Goal: Understand process/instructions: Learn how to perform a task or action

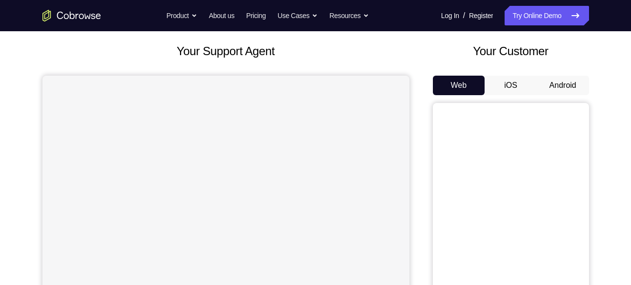
scroll to position [51, 0]
click at [549, 86] on button "Android" at bounding box center [562, 86] width 52 height 20
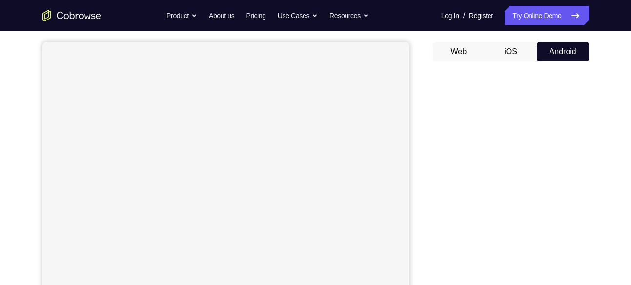
scroll to position [84, 0]
click at [458, 52] on button "Web" at bounding box center [459, 52] width 52 height 20
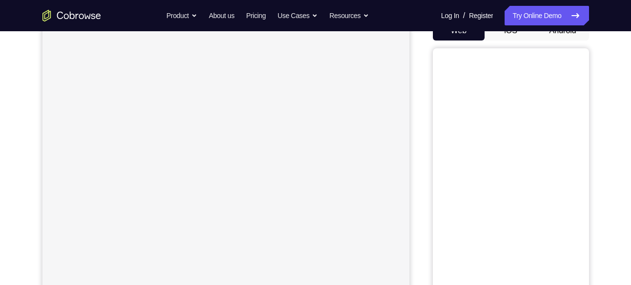
scroll to position [88, 0]
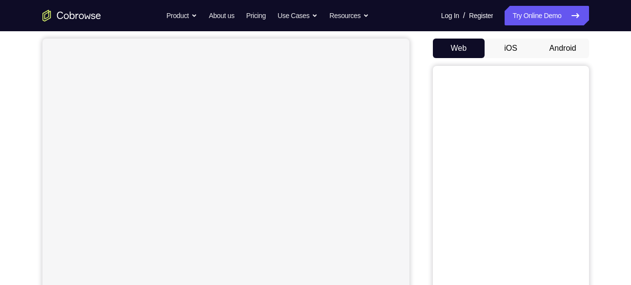
click at [501, 40] on button "iOS" at bounding box center [510, 49] width 52 height 20
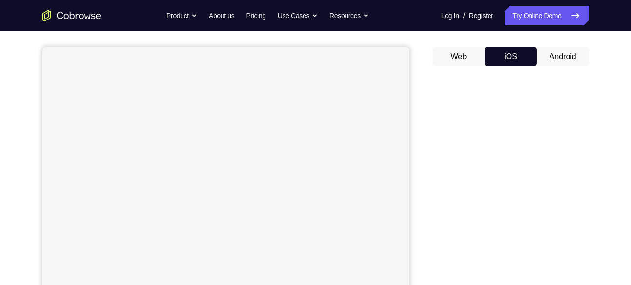
scroll to position [79, 0]
click at [559, 60] on button "Android" at bounding box center [562, 58] width 52 height 20
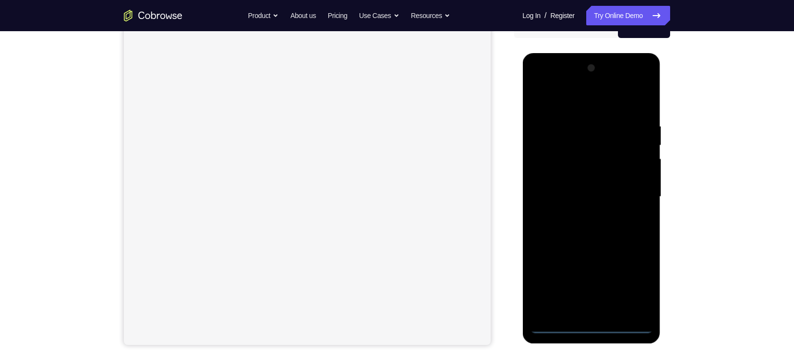
scroll to position [0, 0]
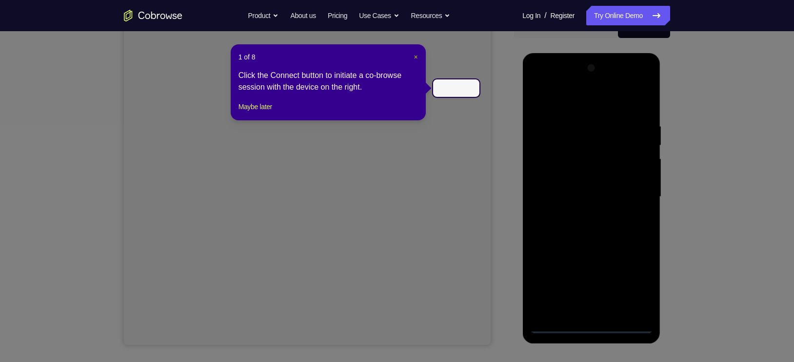
click at [415, 58] on span "×" at bounding box center [416, 57] width 4 height 8
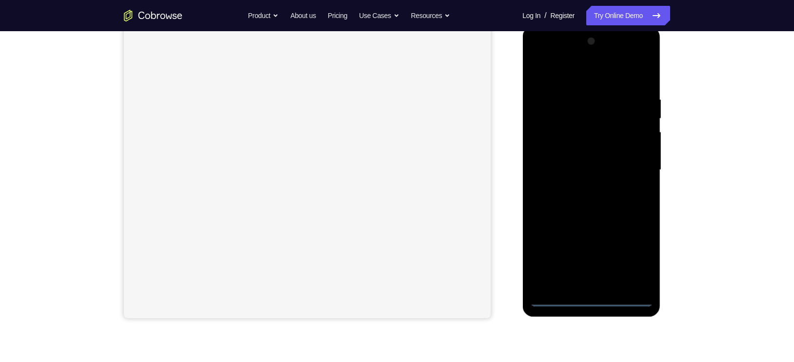
scroll to position [154, 0]
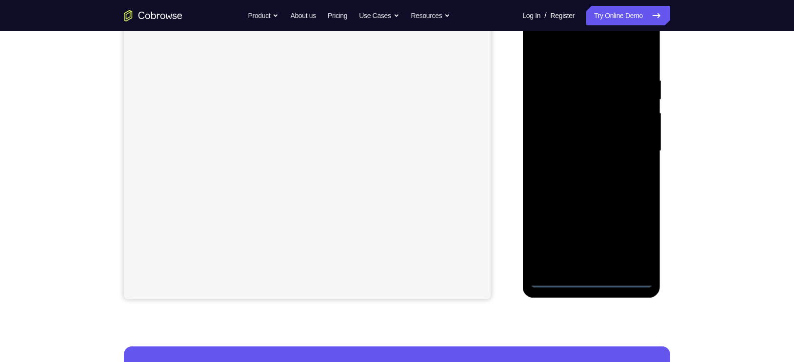
click at [591, 279] on div at bounding box center [591, 151] width 123 height 273
click at [629, 240] on div at bounding box center [591, 151] width 123 height 273
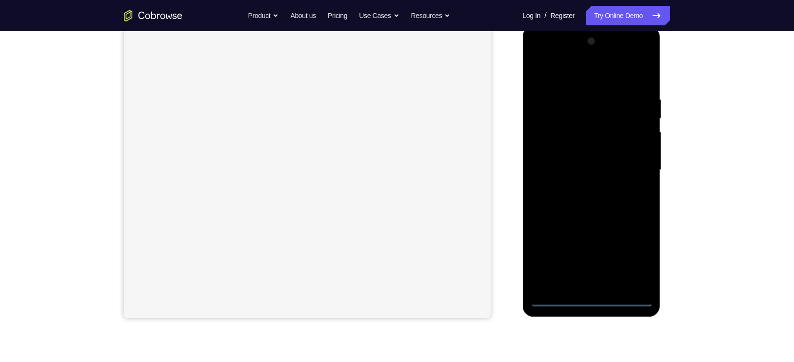
scroll to position [134, 0]
click at [568, 73] on div at bounding box center [591, 171] width 123 height 273
click at [574, 74] on div at bounding box center [591, 171] width 123 height 273
click at [548, 57] on div at bounding box center [591, 171] width 123 height 273
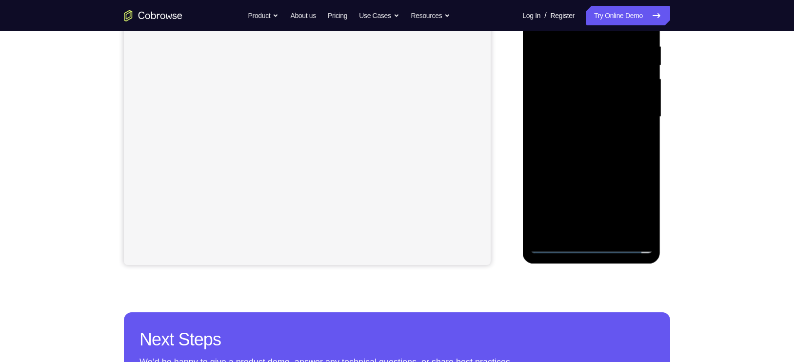
scroll to position [166, 0]
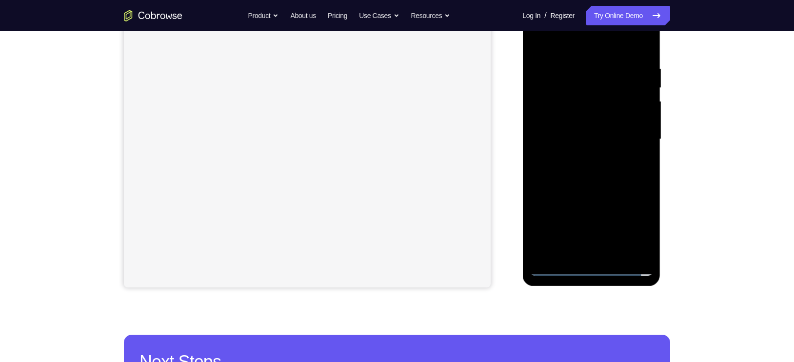
click at [592, 267] on div at bounding box center [591, 139] width 123 height 273
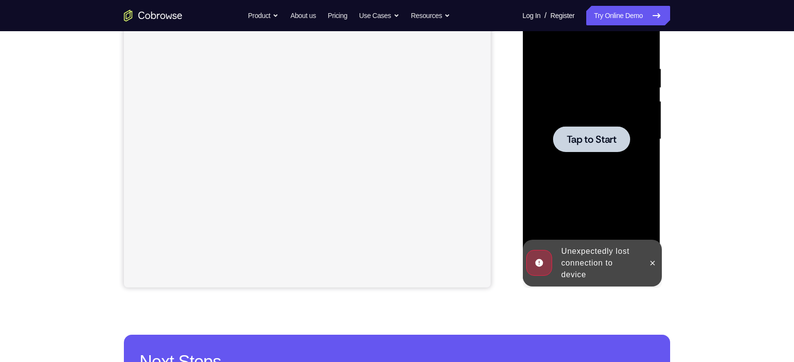
click at [589, 143] on span "Tap to Start" at bounding box center [591, 140] width 50 height 10
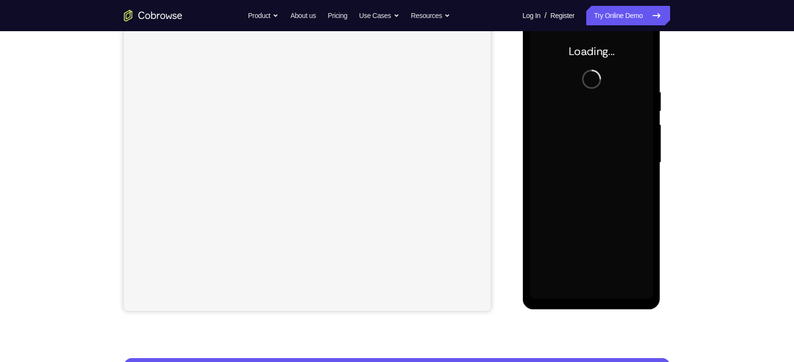
scroll to position [140, 0]
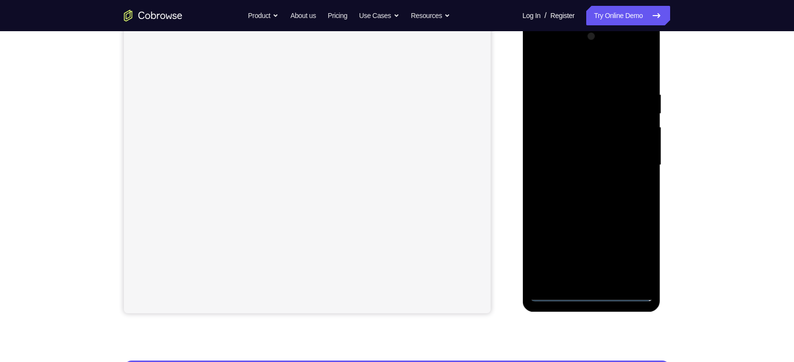
click at [594, 284] on div at bounding box center [591, 165] width 123 height 273
click at [630, 250] on div at bounding box center [591, 165] width 123 height 273
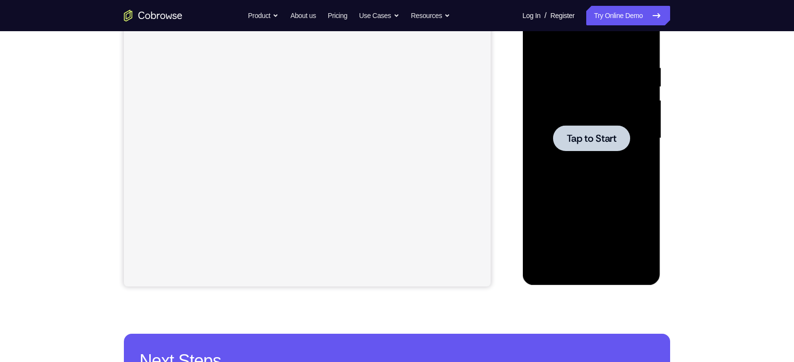
scroll to position [166, 0]
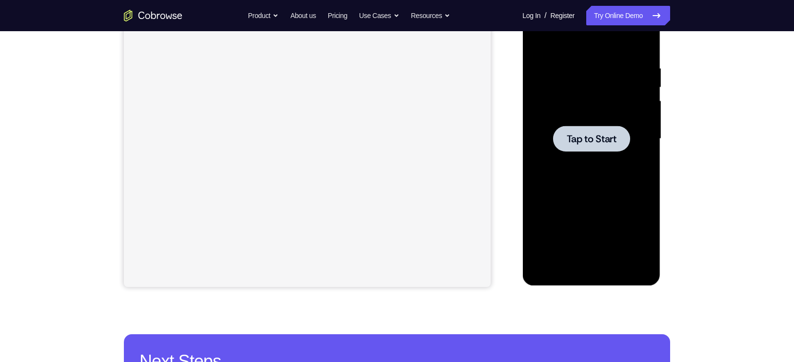
click at [584, 134] on span "Tap to Start" at bounding box center [591, 139] width 50 height 10
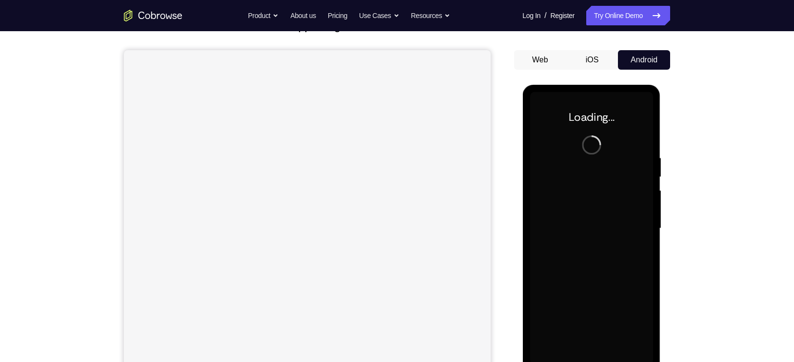
scroll to position [0, 0]
